Goal: Information Seeking & Learning: Learn about a topic

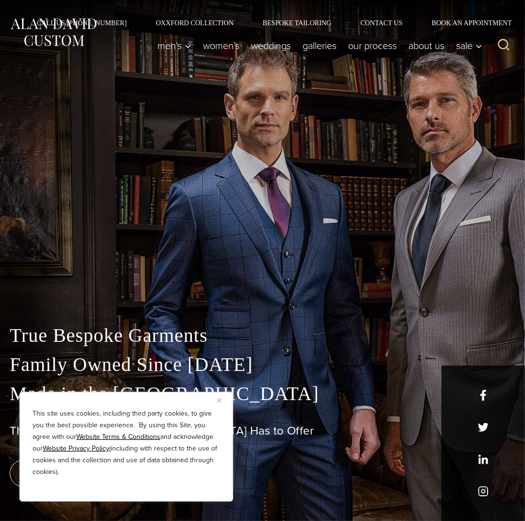
click at [218, 401] on img "Close" at bounding box center [219, 400] width 4 height 4
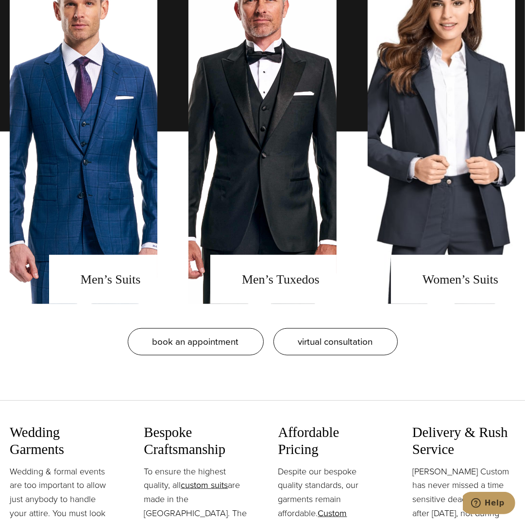
scroll to position [1035, 0]
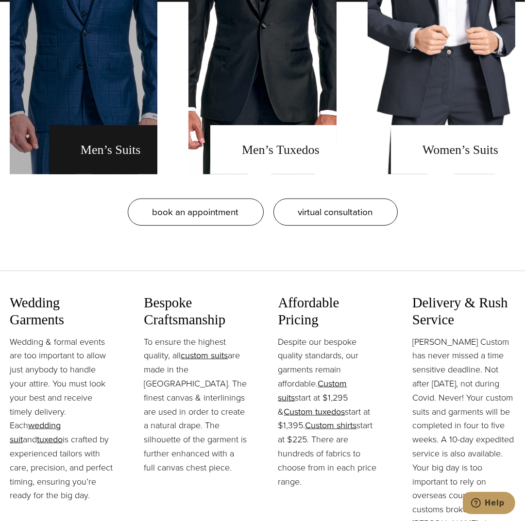
click at [124, 174] on link "men's suits" at bounding box center [84, 2] width 148 height 345
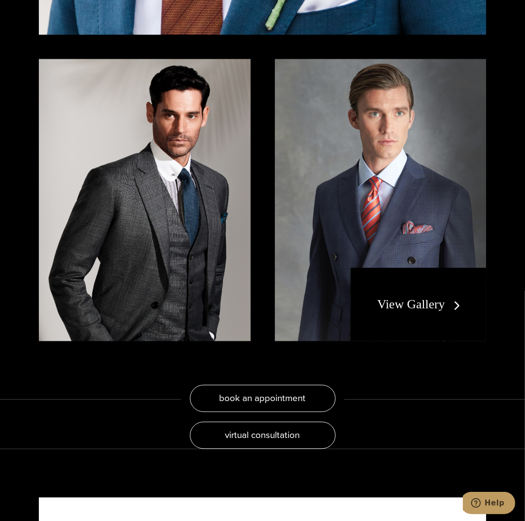
scroll to position [1812, 0]
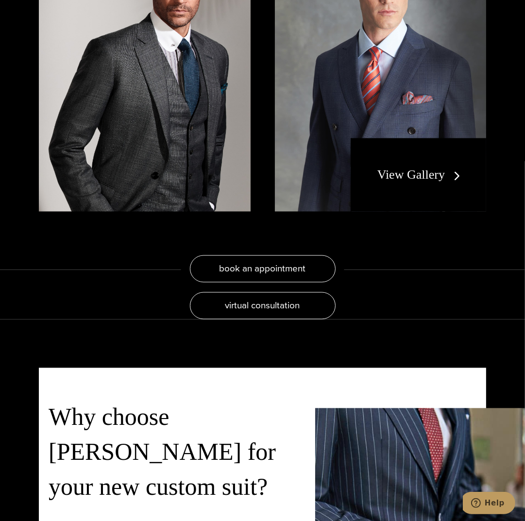
click at [401, 182] on link "View Gallery" at bounding box center [420, 175] width 87 height 14
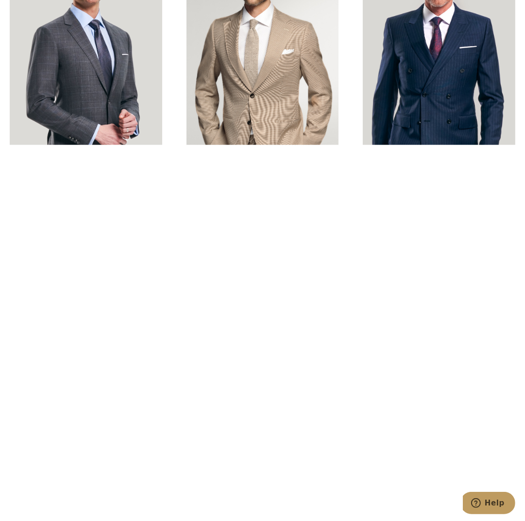
scroll to position [2588, 0]
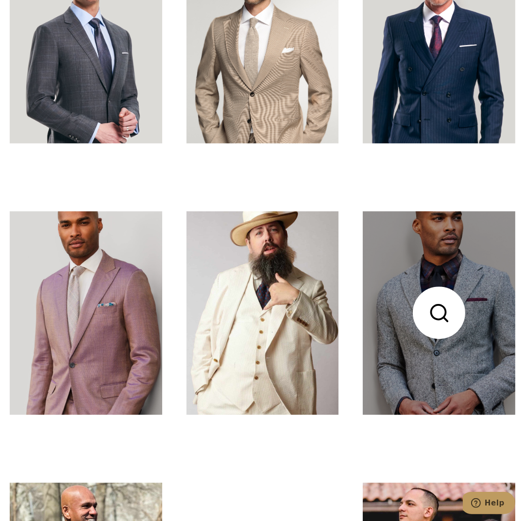
click at [441, 318] on link at bounding box center [439, 312] width 152 height 203
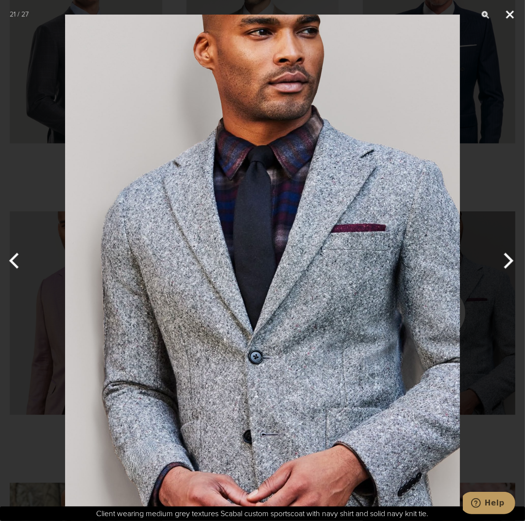
click at [509, 16] on button "Close" at bounding box center [509, 14] width 24 height 29
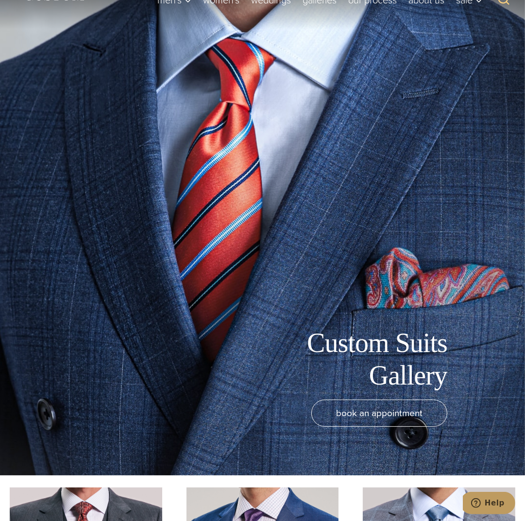
scroll to position [0, 0]
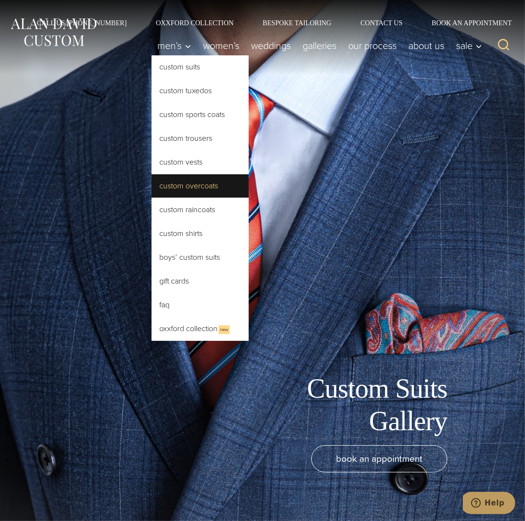
click at [151, 198] on link "Custom Overcoats" at bounding box center [199, 185] width 97 height 23
